Goal: Task Accomplishment & Management: Complete application form

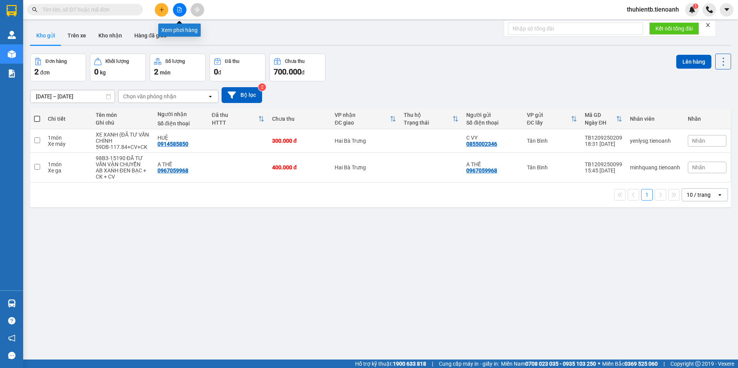
click at [119, 8] on input "text" at bounding box center [87, 9] width 91 height 8
paste input "0932737442"
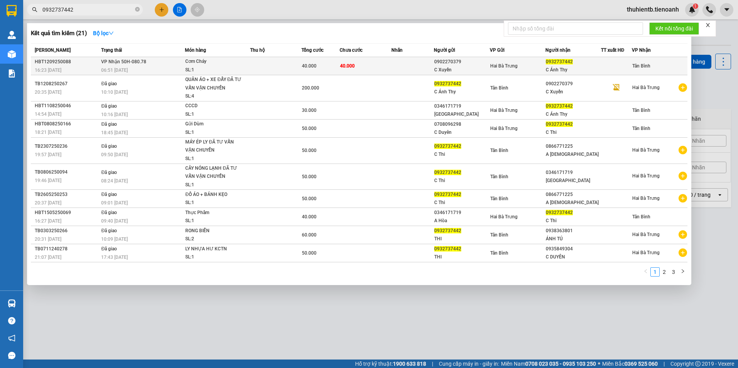
type input "0932737442"
click at [282, 68] on td at bounding box center [275, 66] width 51 height 18
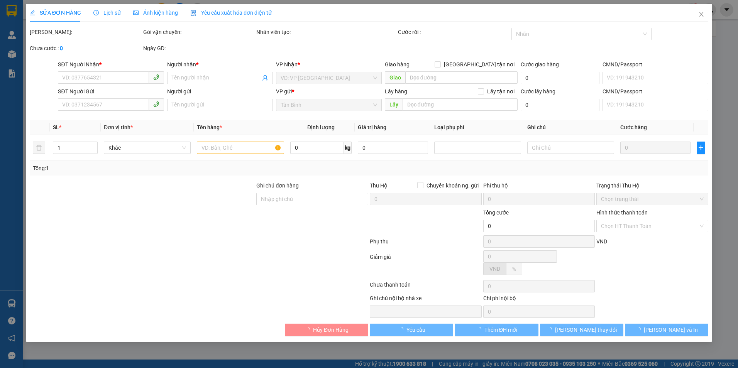
type input "0932737442"
type input "C Ánh Thy"
type input "0902270379"
type input "C Xuyến"
type input "40.000"
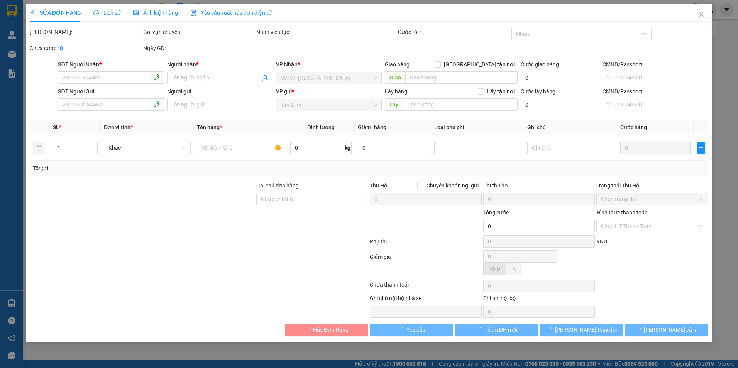
type input "40.000"
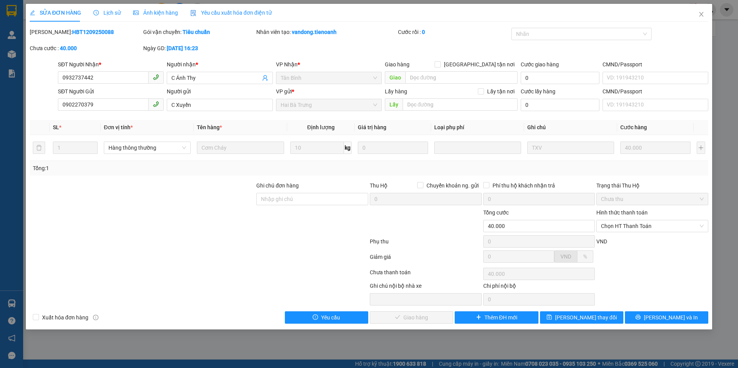
click at [114, 16] on div "Lịch sử" at bounding box center [106, 12] width 27 height 8
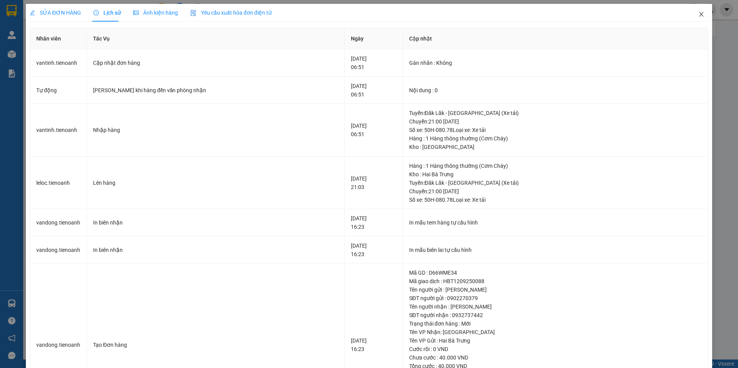
click at [698, 12] on icon "close" at bounding box center [701, 14] width 6 height 6
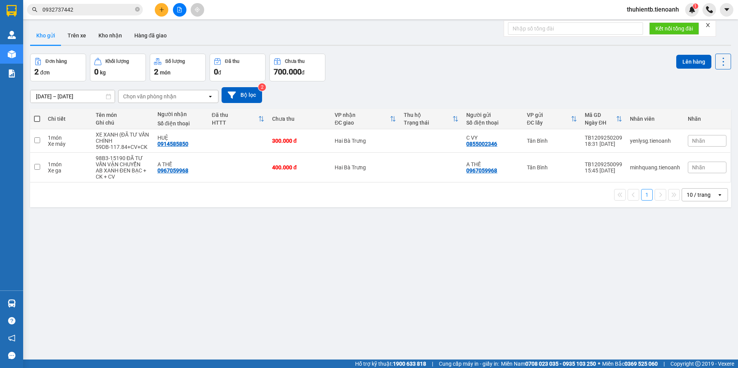
click at [87, 7] on input "0932737442" at bounding box center [87, 9] width 91 height 8
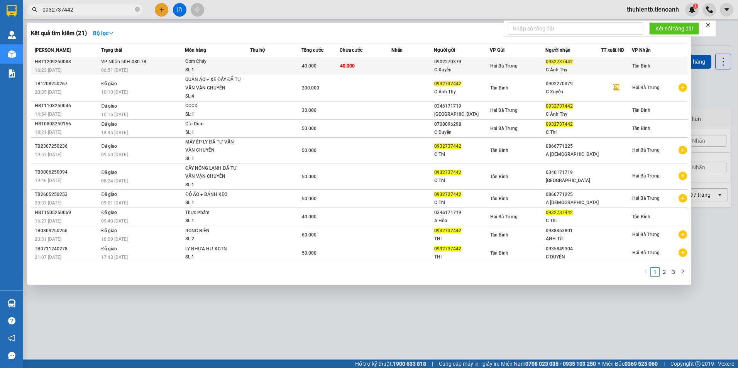
click at [211, 61] on div "Cơm Cháy" at bounding box center [214, 61] width 58 height 8
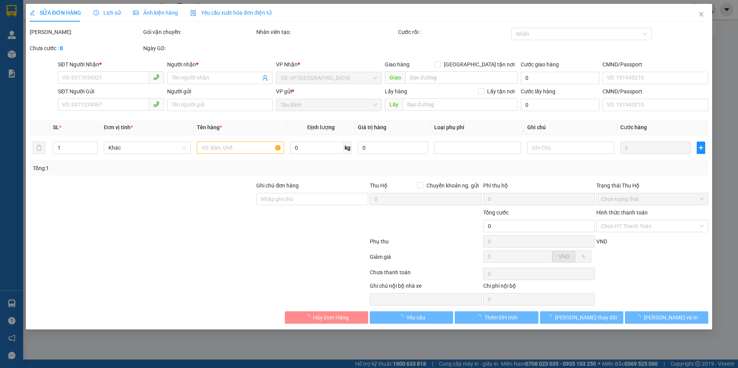
type input "0932737442"
type input "C Ánh Thy"
type input "0902270379"
type input "C Xuyến"
type input "40.000"
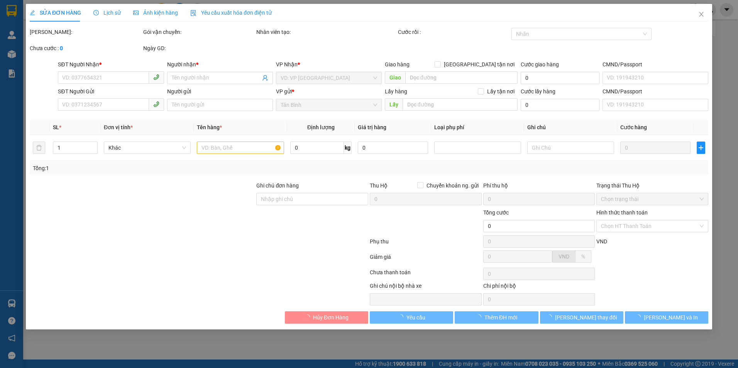
type input "40.000"
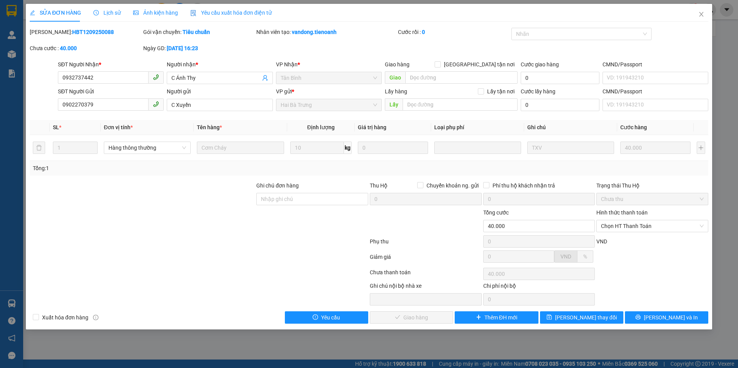
click at [112, 12] on span "Lịch sử" at bounding box center [106, 13] width 27 height 6
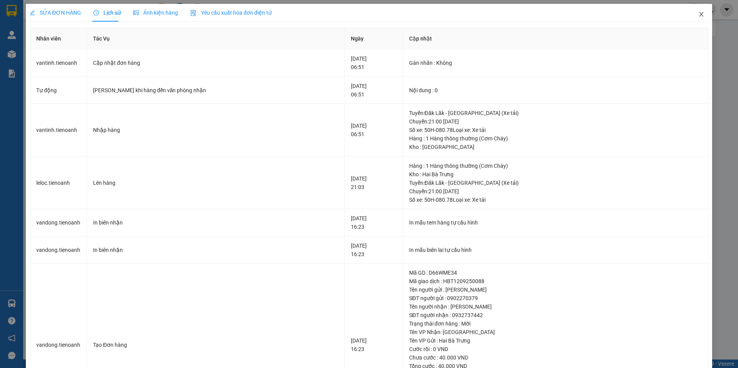
click at [698, 13] on icon "close" at bounding box center [701, 14] width 6 height 6
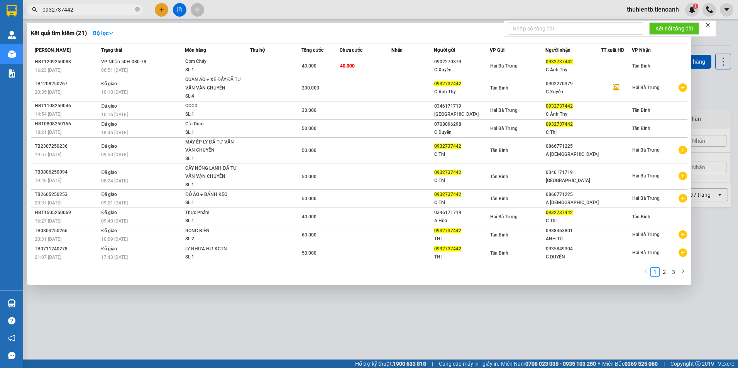
click at [108, 10] on input "0932737442" at bounding box center [87, 9] width 91 height 8
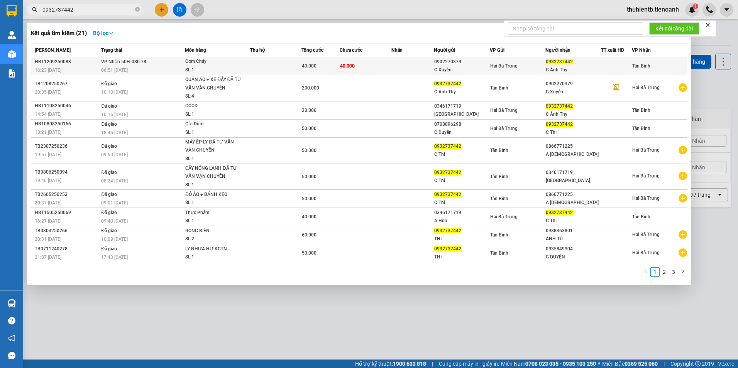
click at [139, 64] on span "VP Nhận 50H-080.78" at bounding box center [123, 61] width 45 height 6
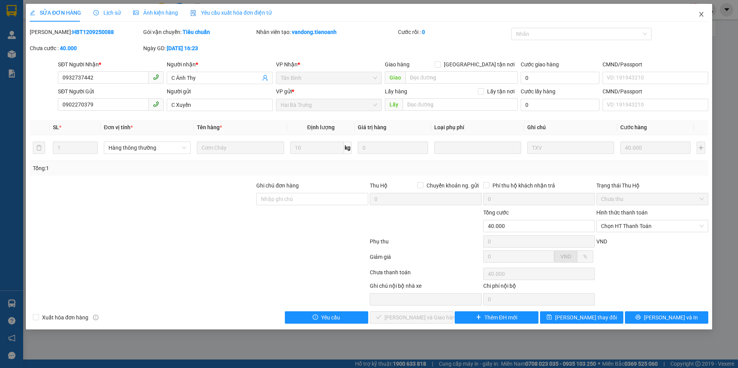
click at [704, 14] on icon "close" at bounding box center [701, 14] width 6 height 6
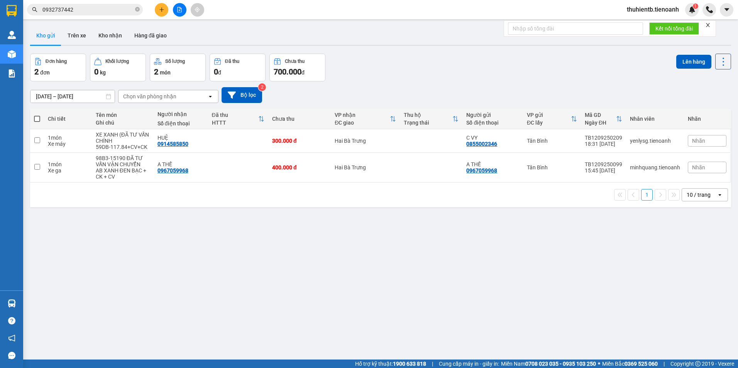
click at [102, 14] on span "0932737442" at bounding box center [85, 10] width 116 height 12
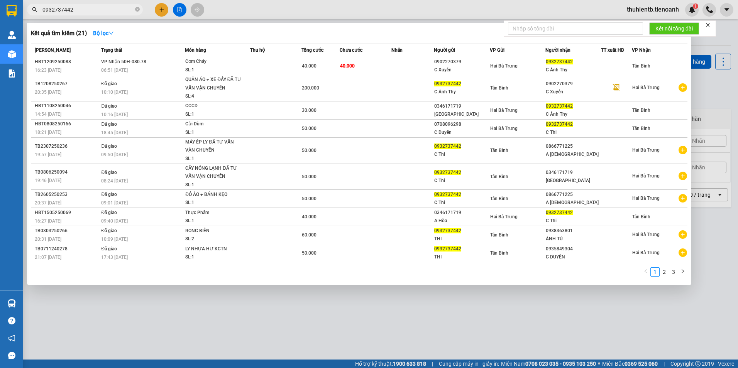
click at [104, 10] on input "0932737442" at bounding box center [87, 9] width 91 height 8
paste input "435275338"
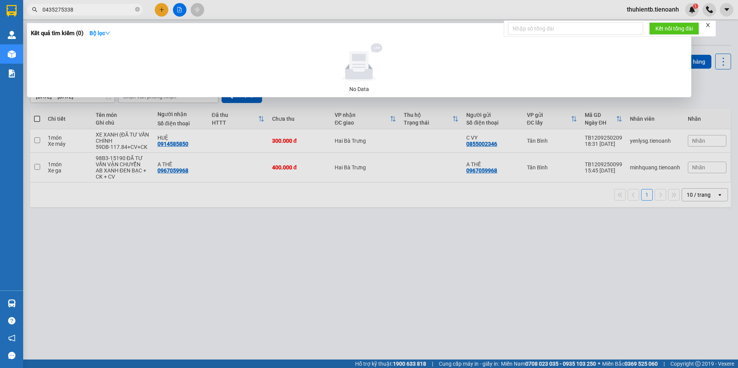
type input "0435275338"
click at [87, 15] on span "0435275338" at bounding box center [85, 10] width 116 height 12
click at [89, 13] on input "0435275338" at bounding box center [87, 9] width 91 height 8
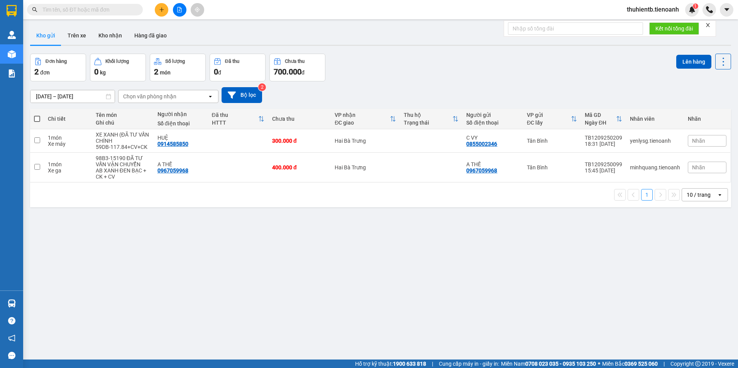
click at [86, 11] on input "text" at bounding box center [87, 9] width 91 height 8
paste input "0345275338"
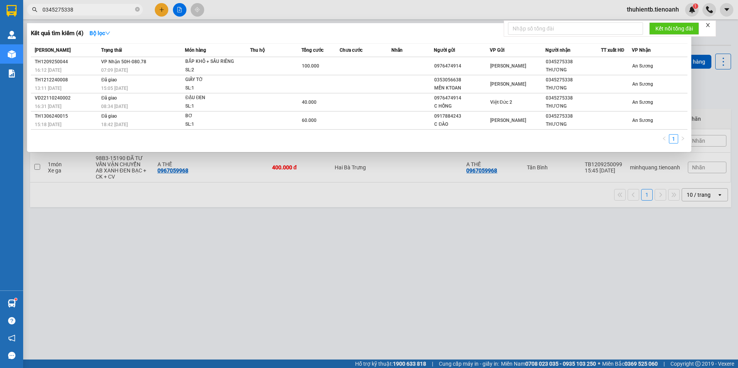
click at [67, 8] on input "0345275338" at bounding box center [87, 9] width 91 height 8
paste input "979445526"
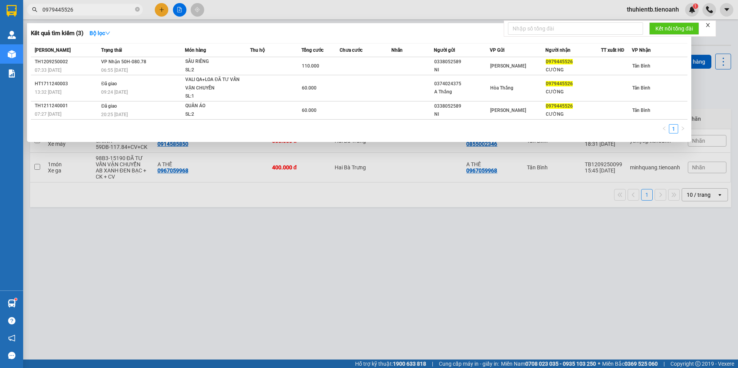
type input "0979445526"
